Goal: Book appointment/travel/reservation

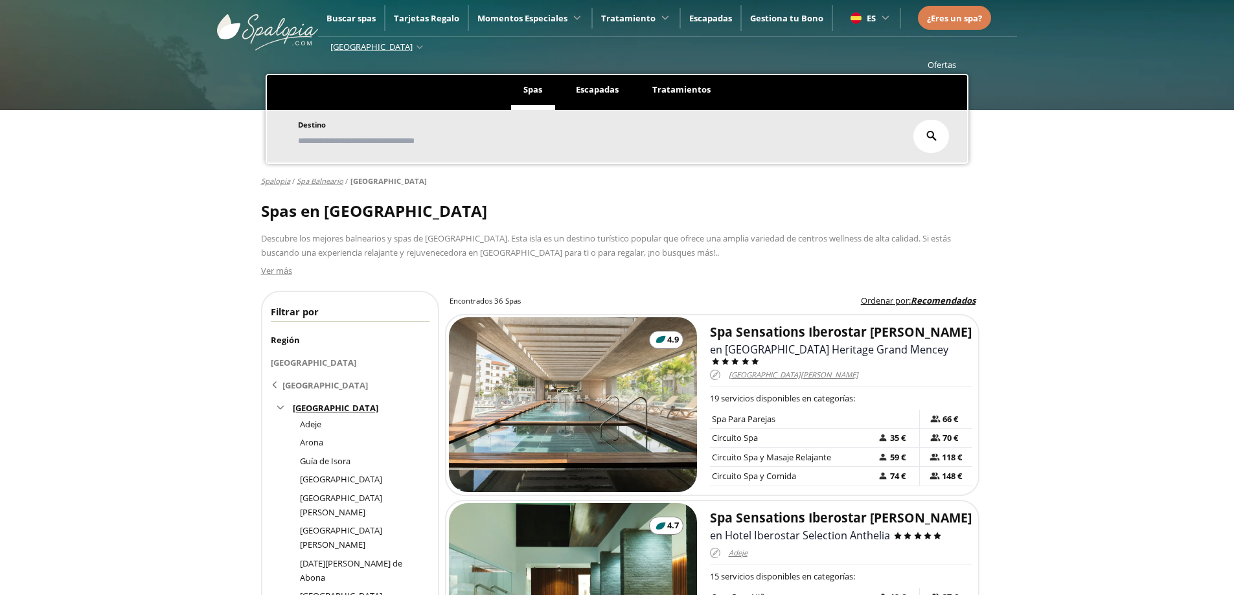
click at [615, 91] on span "Escapadas" at bounding box center [597, 90] width 43 height 12
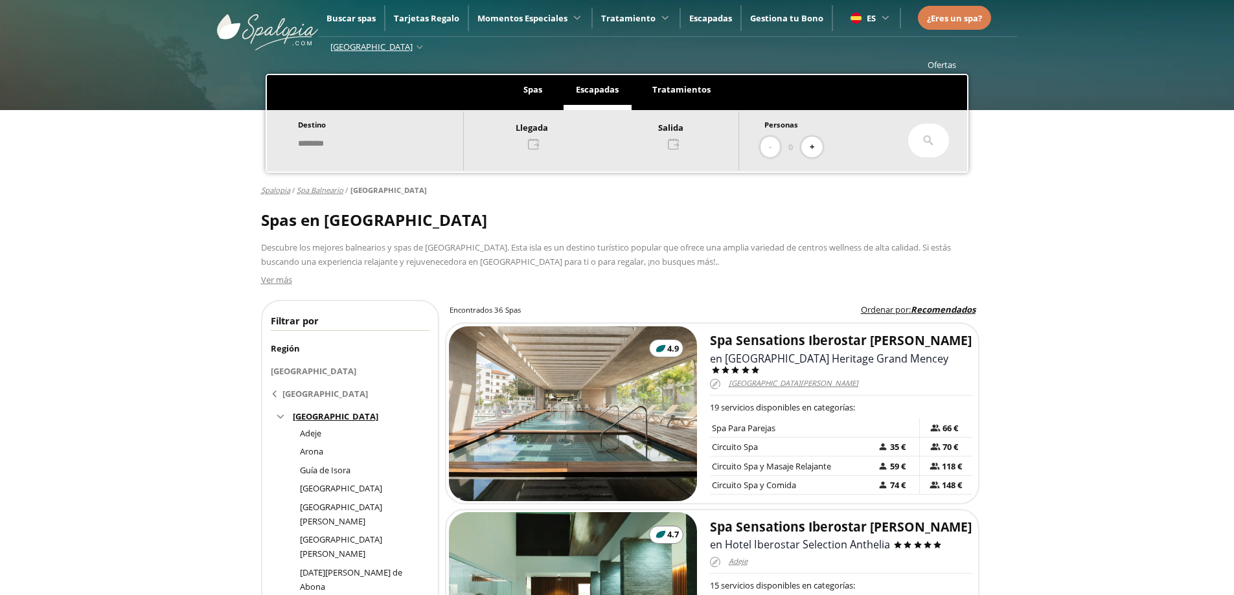
click at [541, 146] on div at bounding box center [601, 135] width 275 height 31
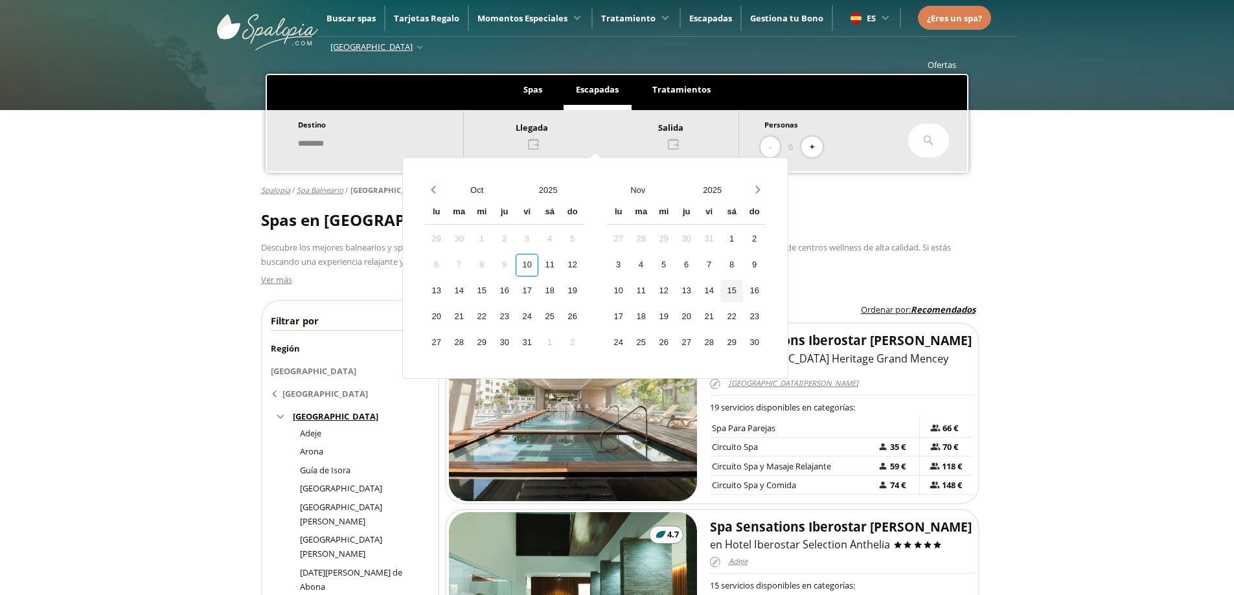
click at [743, 292] on div "15" at bounding box center [731, 291] width 23 height 23
click at [765, 292] on div "16" at bounding box center [754, 291] width 23 height 23
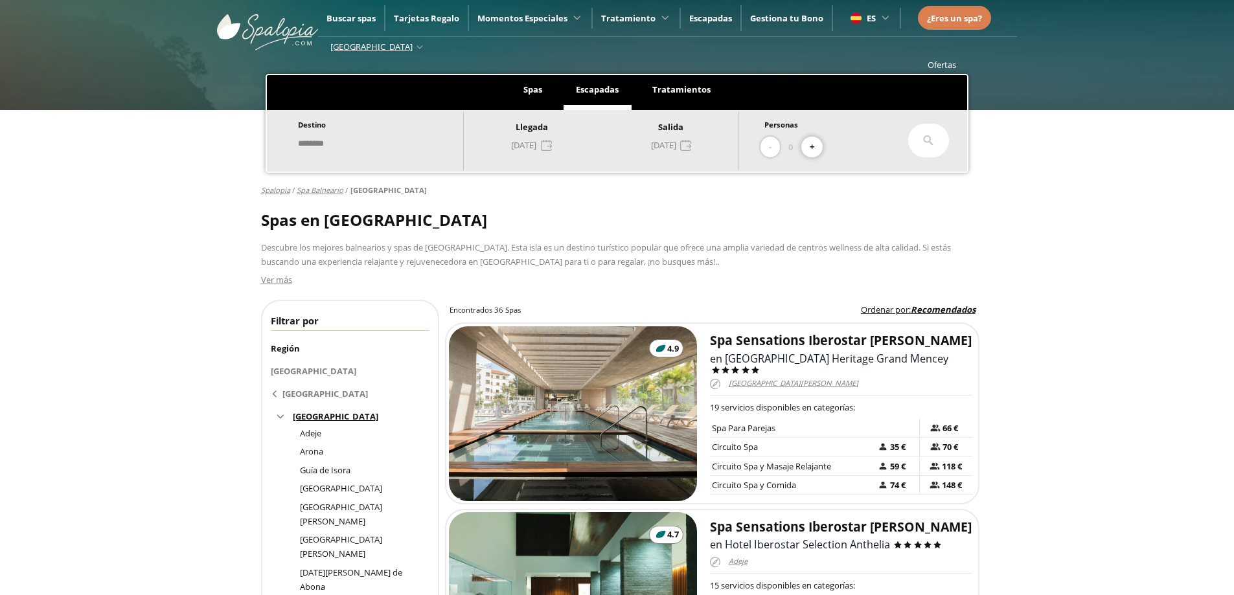
click at [813, 148] on button "+" at bounding box center [811, 147] width 21 height 21
click at [771, 148] on button "-" at bounding box center [770, 147] width 19 height 21
click at [935, 137] on div at bounding box center [928, 141] width 41 height 34
